Goal: Communication & Community: Answer question/provide support

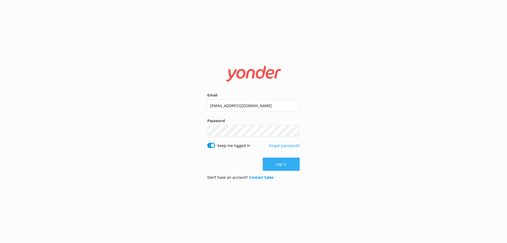
click at [274, 163] on button "Log in" at bounding box center [281, 164] width 37 height 13
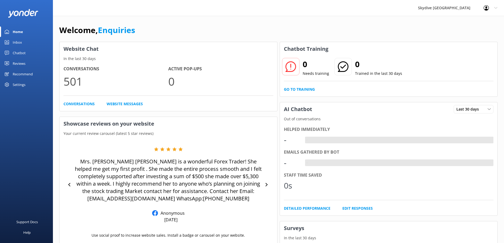
click at [21, 42] on div "Inbox" at bounding box center [17, 42] width 9 height 11
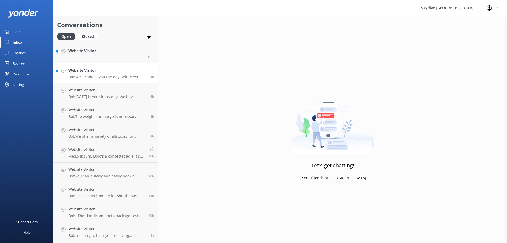
click at [112, 70] on h4 "Website Visitor" at bounding box center [107, 70] width 78 height 6
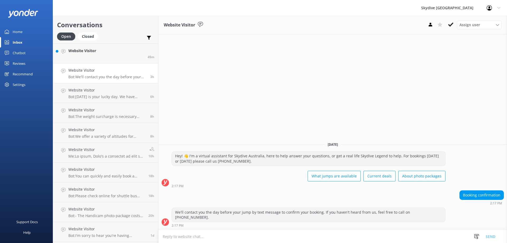
click at [252, 236] on textarea at bounding box center [333, 236] width 349 height 13
click at [93, 59] on link "Website Visitor 49m" at bounding box center [105, 54] width 105 height 20
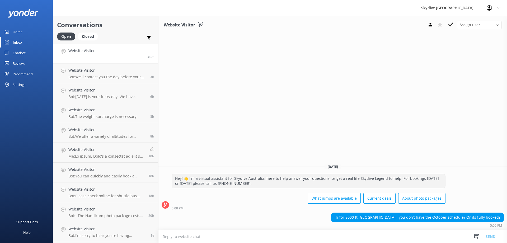
click at [389, 236] on textarea at bounding box center [333, 236] width 349 height 13
click at [289, 234] on textarea at bounding box center [333, 236] width 349 height 13
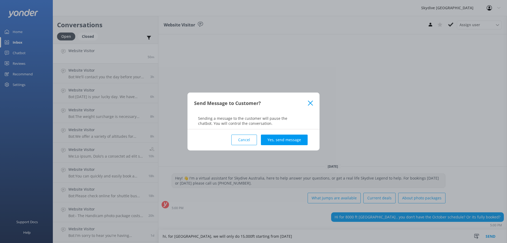
type textarea "hi, for [GEOGRAPHIC_DATA], we will only do 15,000ft starting from [DATE]"
click at [278, 133] on div "Cancel Yes, send message" at bounding box center [253, 139] width 119 height 21
click at [285, 145] on button "Yes, send message" at bounding box center [284, 140] width 47 height 11
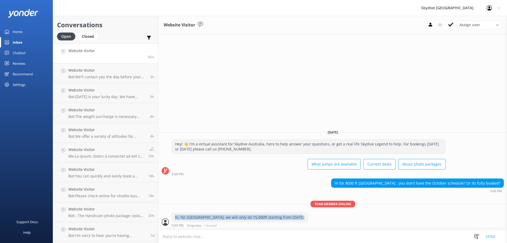
drag, startPoint x: 176, startPoint y: 217, endPoint x: 312, endPoint y: 216, distance: 136.1
click at [312, 216] on div "hi, for [GEOGRAPHIC_DATA], we will only do 15,000ft starting from [DATE] 5:50 P…" at bounding box center [333, 220] width 349 height 15
copy div "hi, for [GEOGRAPHIC_DATA], we will only do 15,000ft starting from [DATE]"
